Goal: Task Accomplishment & Management: Use online tool/utility

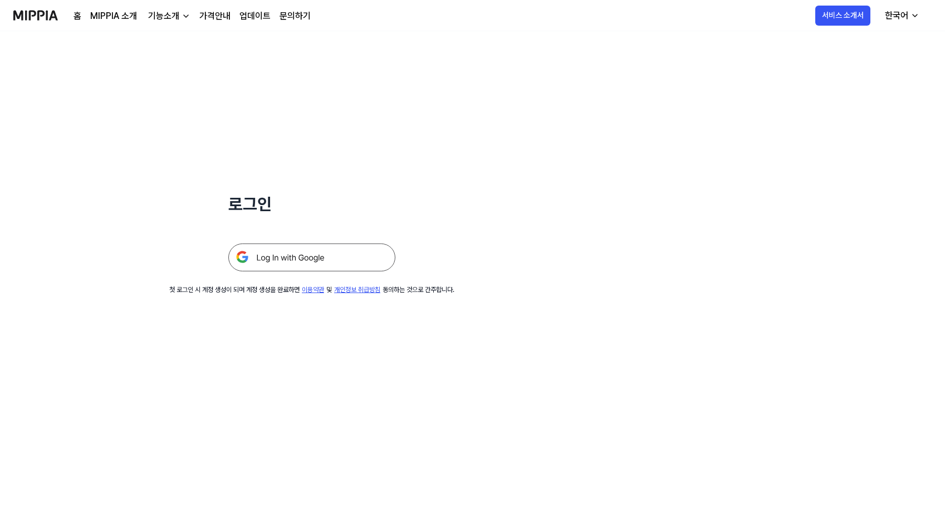
click at [285, 265] on img at bounding box center [311, 257] width 167 height 28
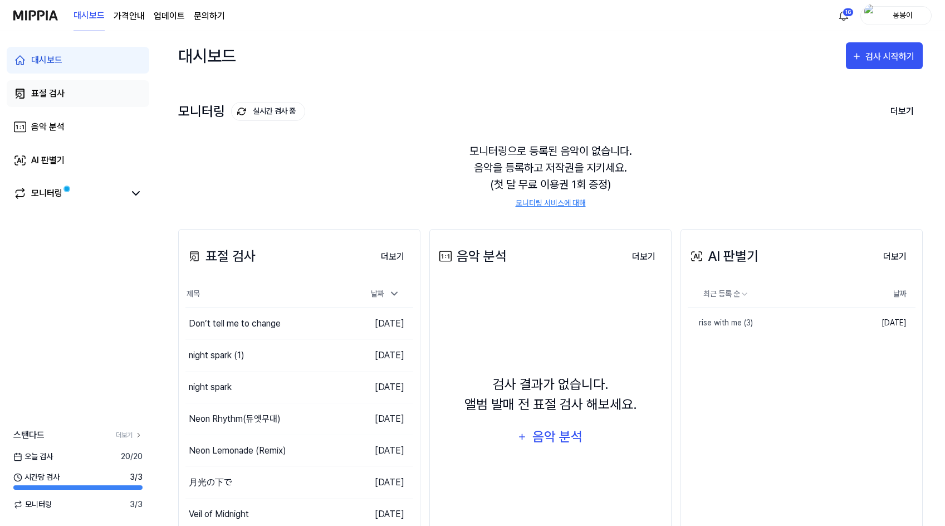
click at [45, 92] on div "표절 검사" at bounding box center [47, 93] width 33 height 13
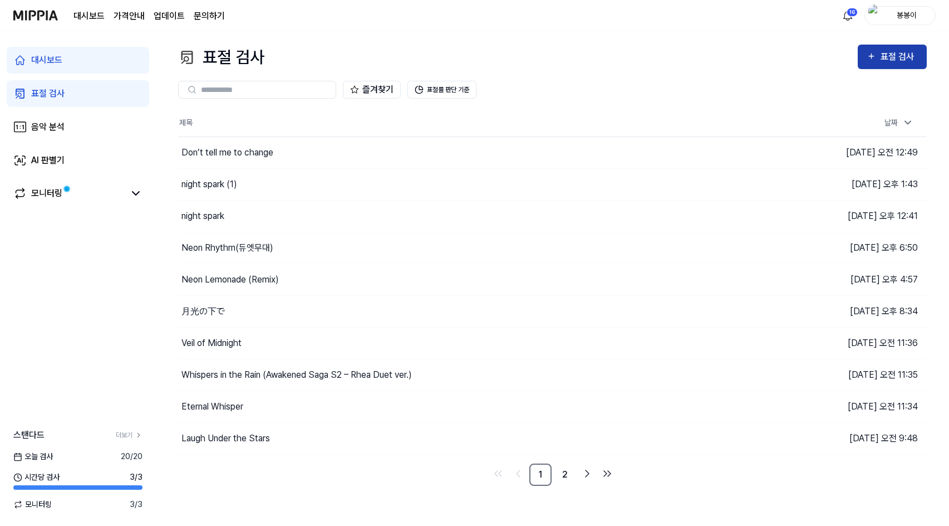
click at [898, 55] on div "표절 검사" at bounding box center [899, 57] width 37 height 14
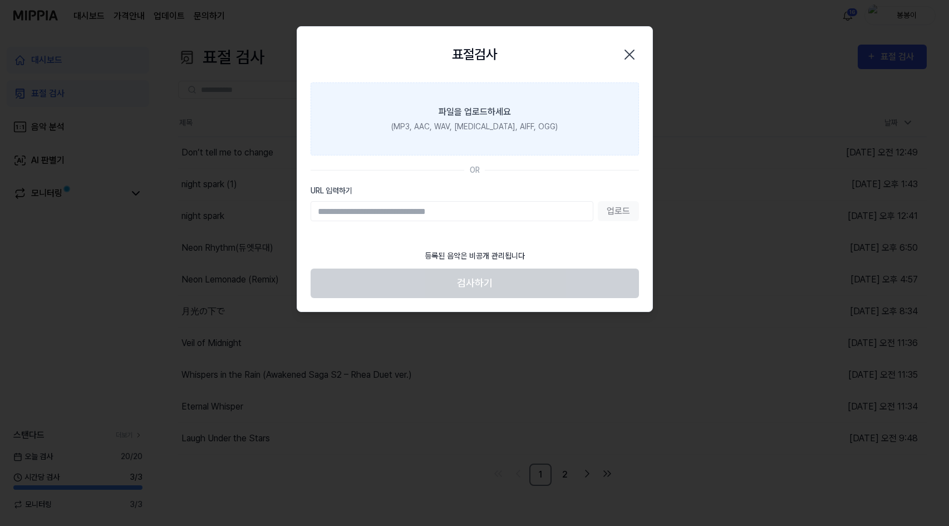
click at [469, 124] on div "(MP3, AAC, WAV, [MEDICAL_DATA], AIFF, OGG)" at bounding box center [474, 127] width 167 height 12
click at [0, 0] on input "파일을 업로드하세요 (MP3, AAC, WAV, [MEDICAL_DATA], AIFF, OGG)" at bounding box center [0, 0] width 0 height 0
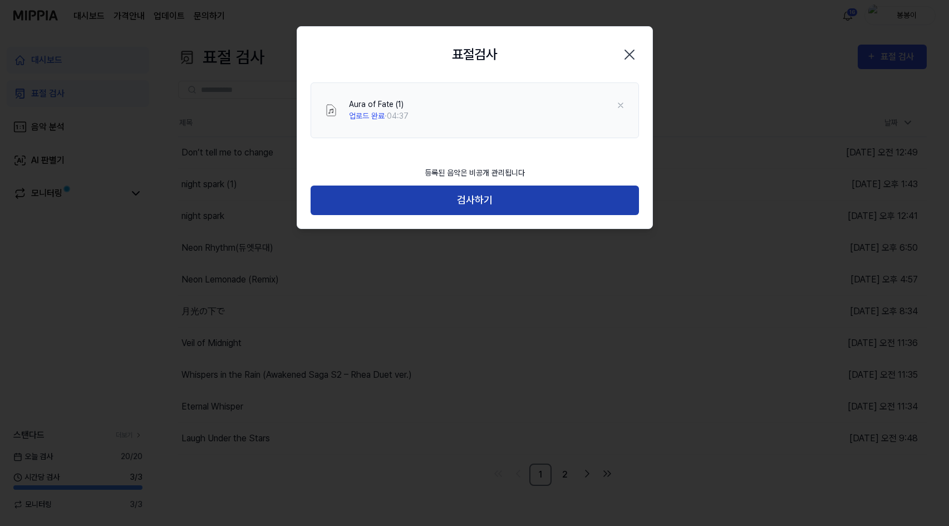
click at [473, 193] on button "검사하기" at bounding box center [475, 200] width 329 height 30
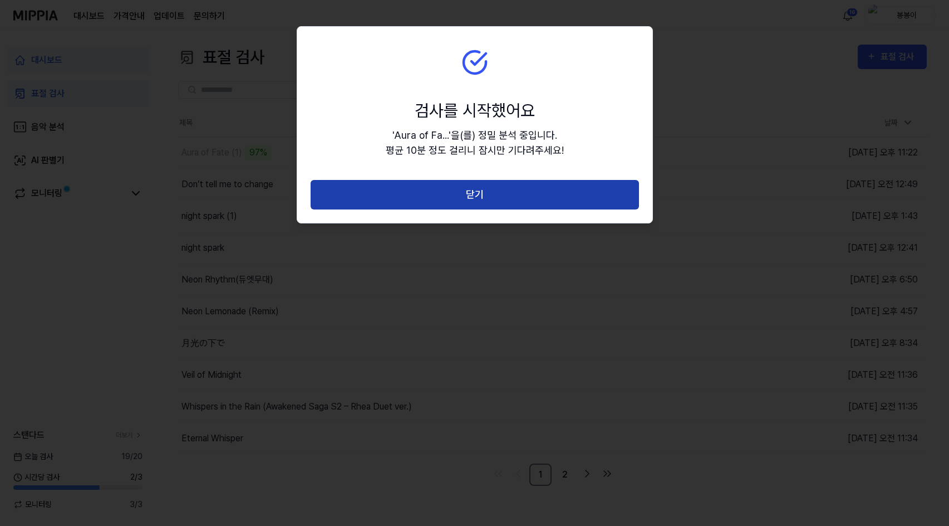
click at [461, 197] on button "닫기" at bounding box center [475, 195] width 329 height 30
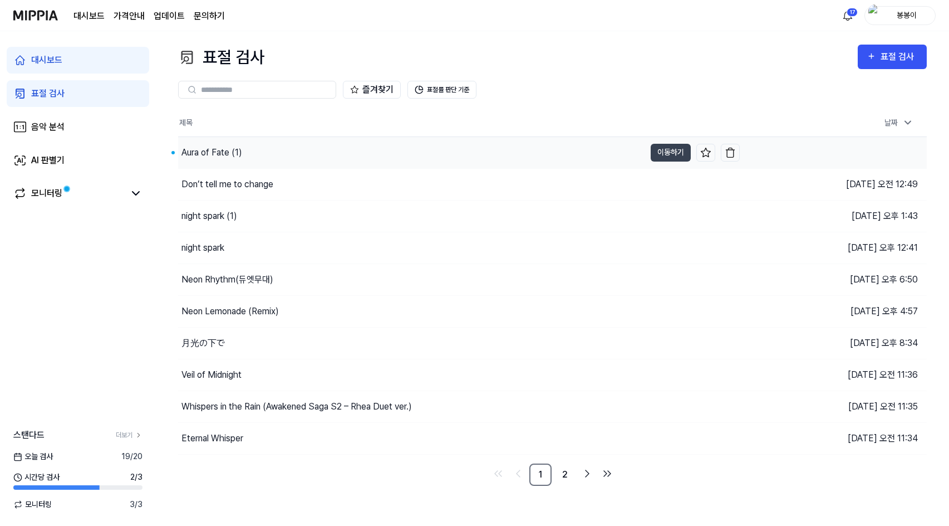
click at [202, 153] on div "Aura of Fate (1)" at bounding box center [212, 152] width 61 height 13
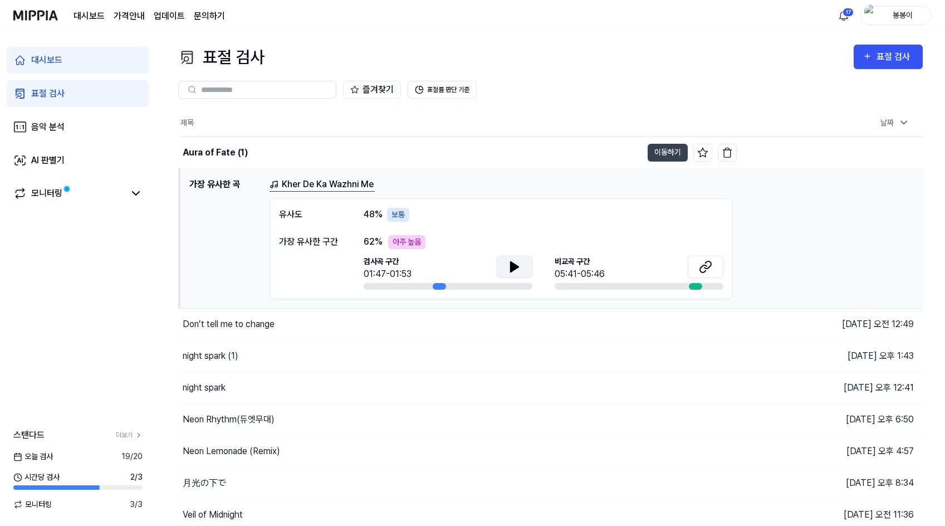
click at [511, 267] on icon at bounding box center [515, 267] width 8 height 10
click at [707, 266] on icon at bounding box center [703, 268] width 7 height 7
click at [658, 150] on button "이동하기" at bounding box center [668, 153] width 40 height 18
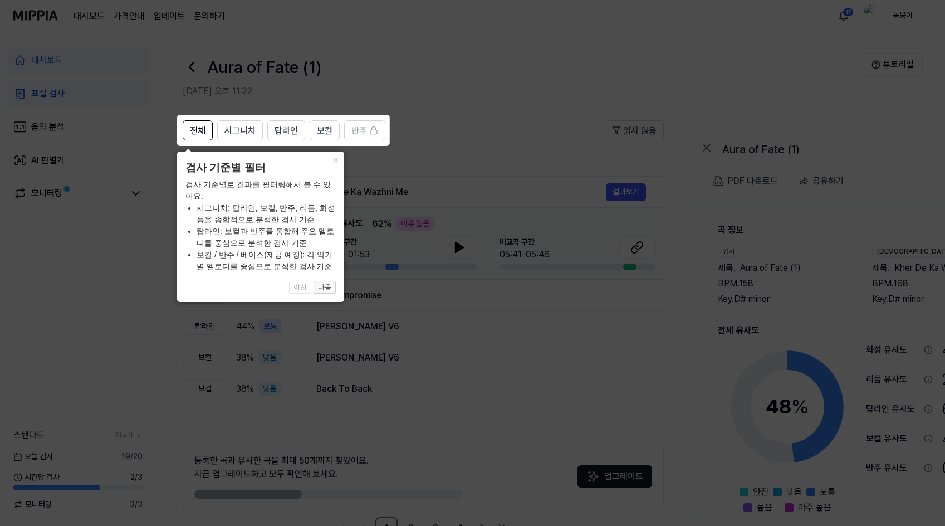
click at [322, 287] on button "다음" at bounding box center [325, 287] width 22 height 13
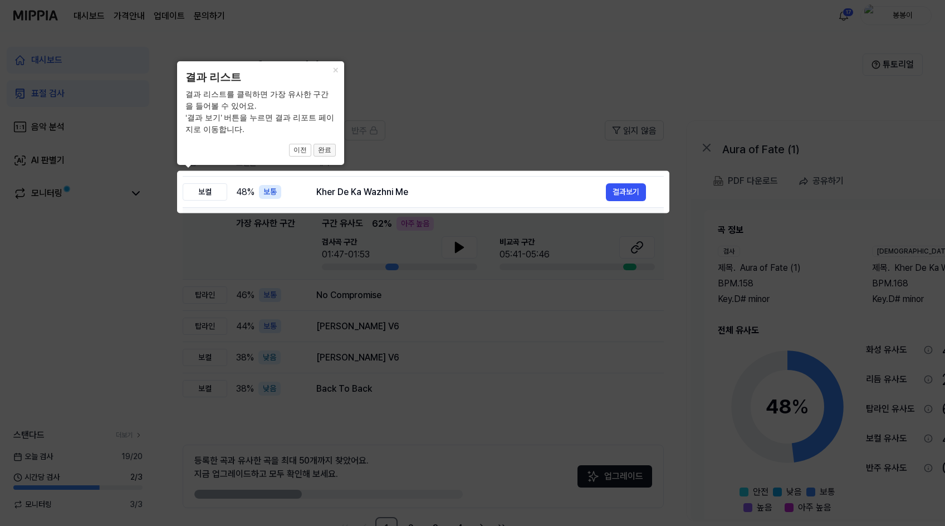
click at [329, 149] on button "완료" at bounding box center [325, 150] width 22 height 13
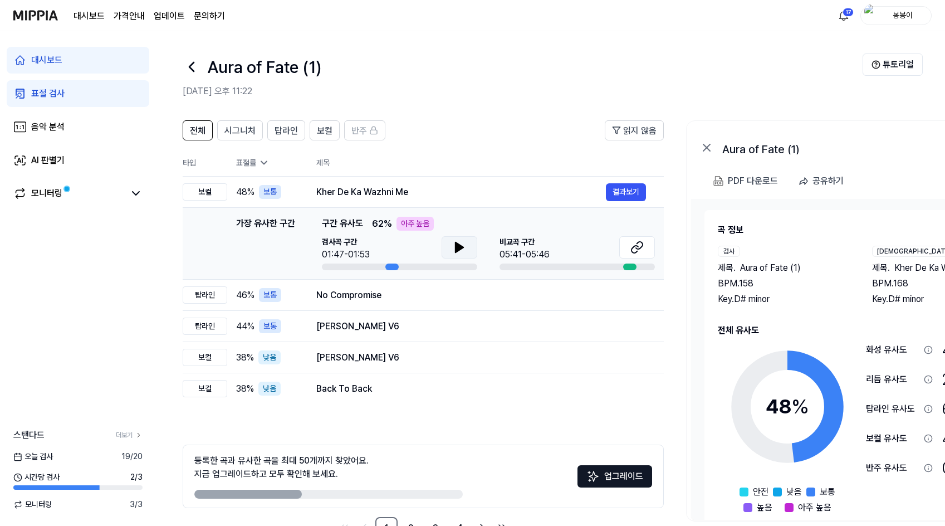
click at [451, 247] on button at bounding box center [460, 247] width 36 height 22
